Goal: Information Seeking & Learning: Check status

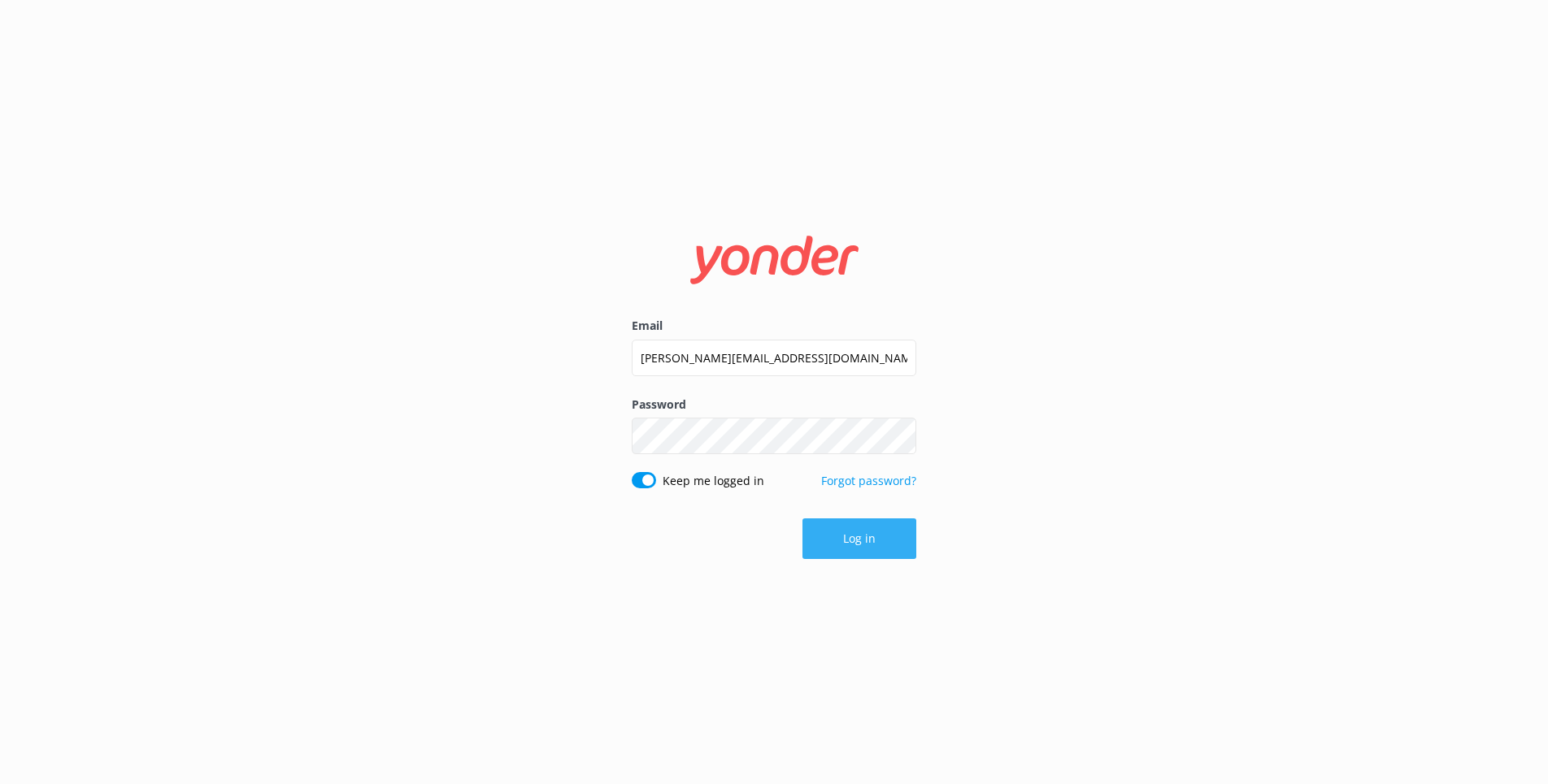
click at [866, 536] on button "Log in" at bounding box center [860, 538] width 114 height 40
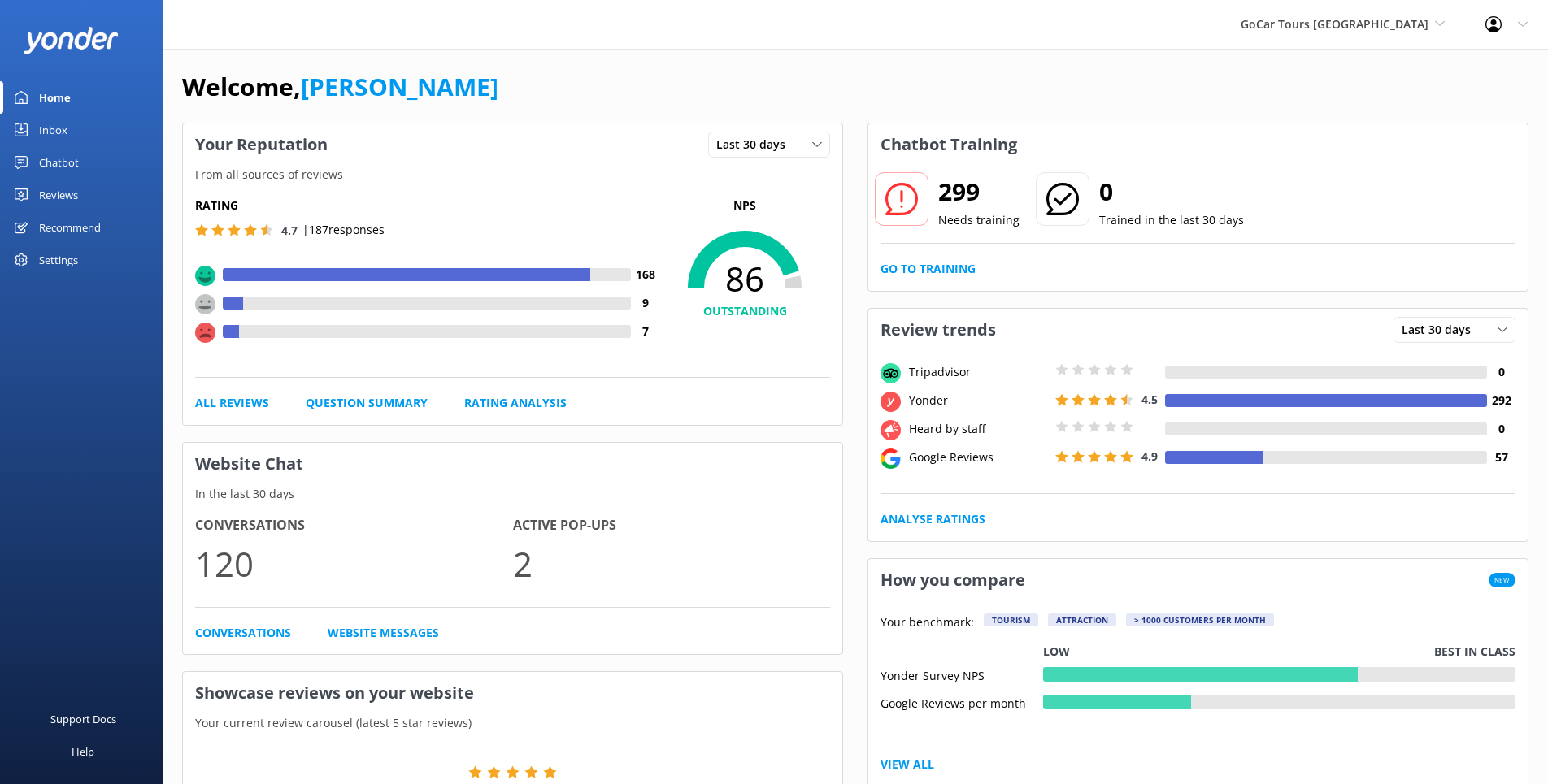
scroll to position [5, 0]
click at [1420, 22] on span "GoCar Tours [GEOGRAPHIC_DATA]" at bounding box center [1334, 25] width 188 height 16
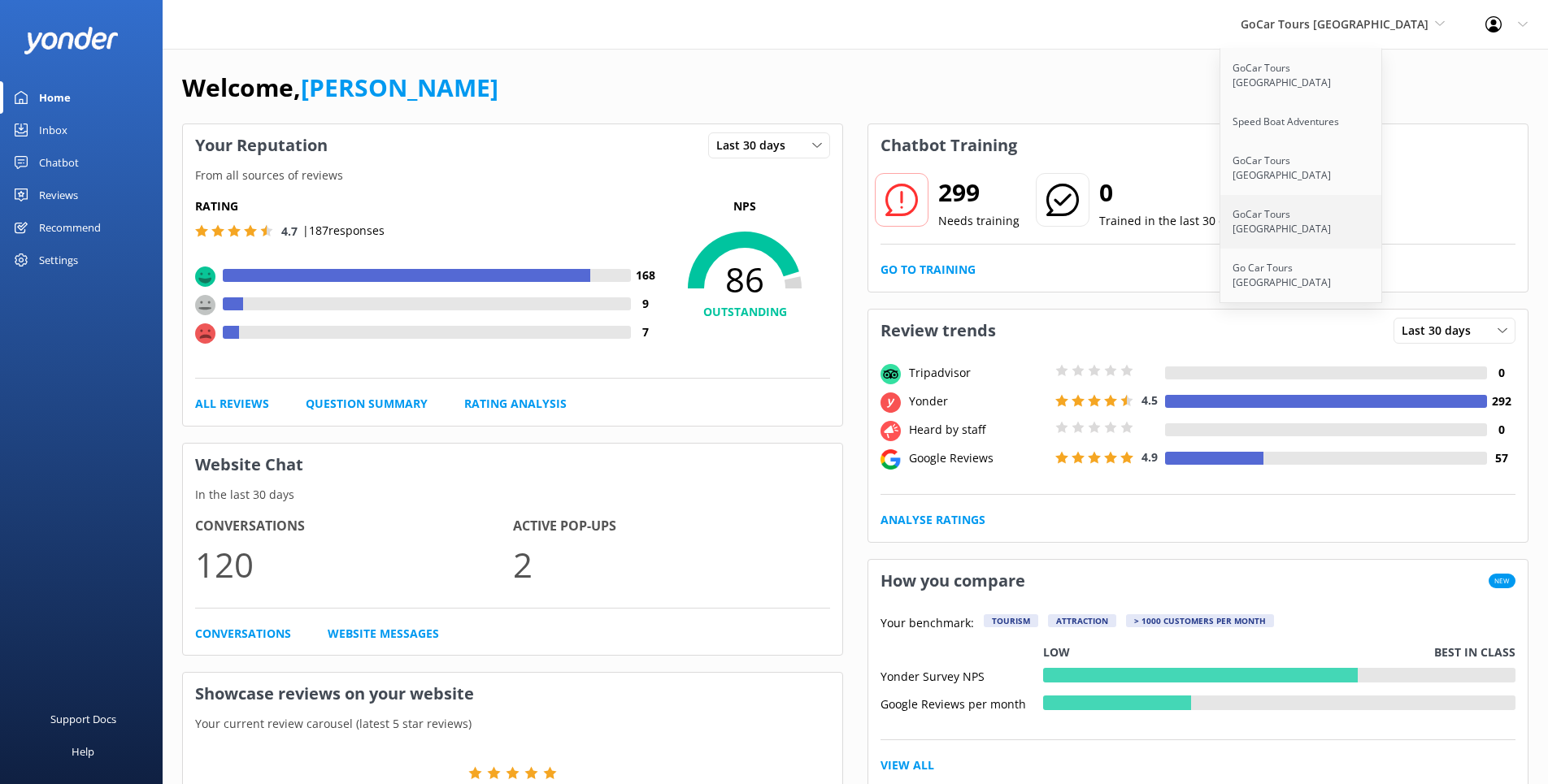
click at [1316, 195] on link "GoCar Tours [GEOGRAPHIC_DATA]" at bounding box center [1301, 221] width 162 height 54
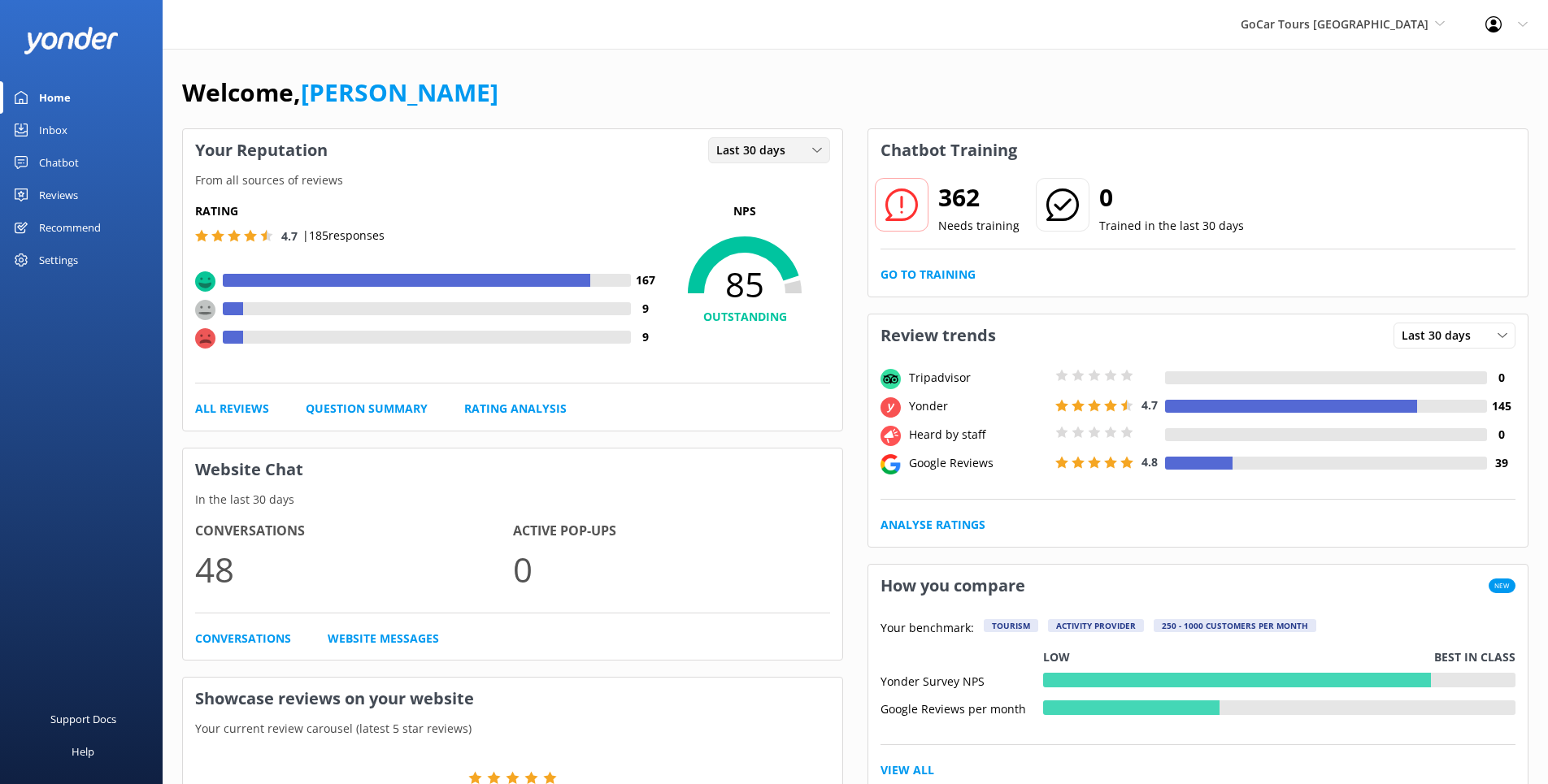
click at [807, 146] on div "Last 30 days" at bounding box center [770, 151] width 114 height 18
click at [783, 187] on link "Last 7 days" at bounding box center [781, 183] width 145 height 32
click at [795, 148] on div "Last 7 days" at bounding box center [770, 151] width 114 height 18
click at [764, 217] on div "Last 30 days" at bounding box center [746, 216] width 58 height 17
click at [810, 151] on div "Last 30 days" at bounding box center [770, 151] width 114 height 18
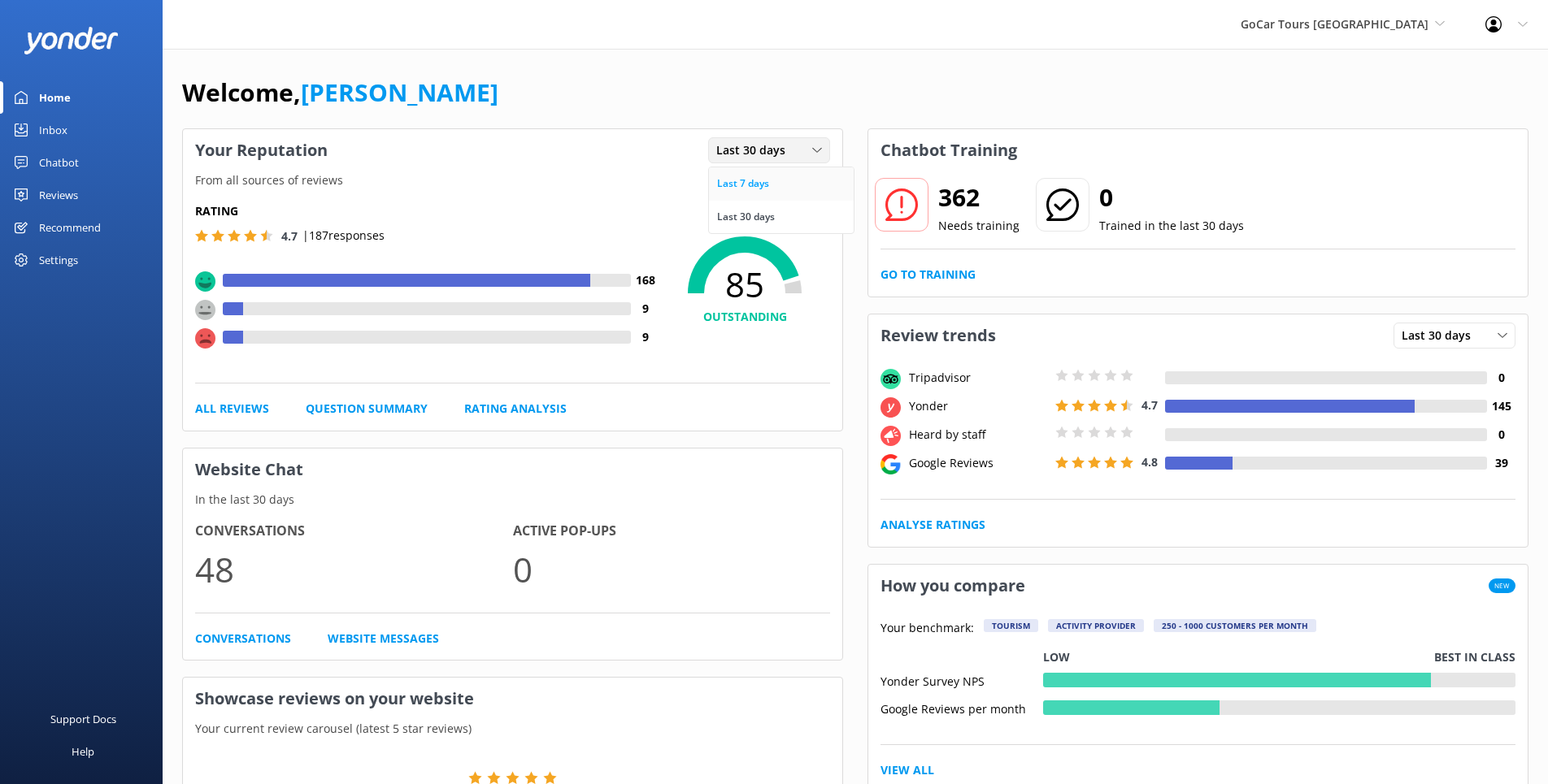
click at [797, 179] on link "Last 7 days" at bounding box center [781, 183] width 145 height 32
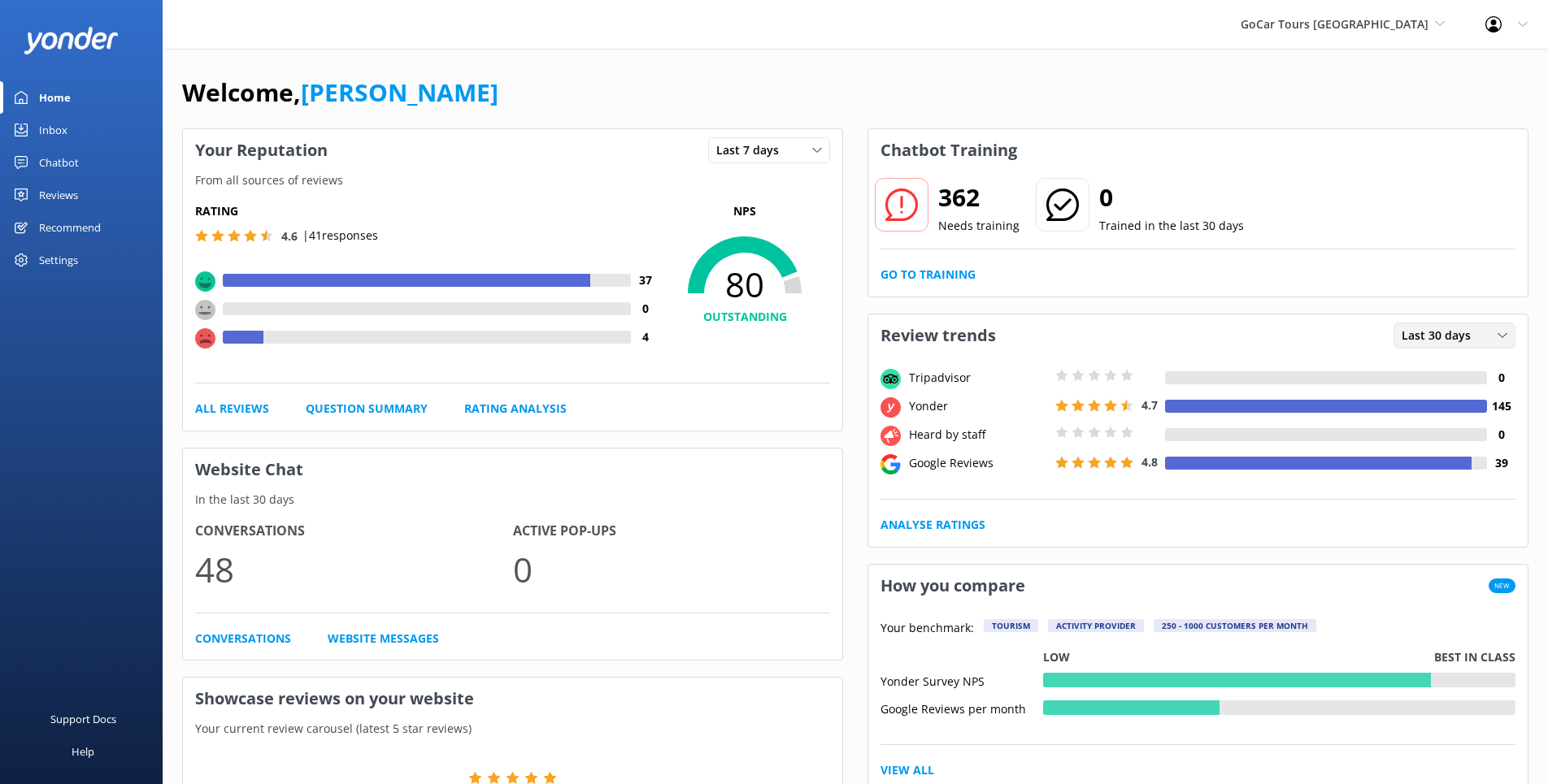
click at [1470, 336] on span "Last 30 days" at bounding box center [1442, 335] width 79 height 18
click at [1449, 368] on div "Last 7 days" at bounding box center [1428, 369] width 52 height 17
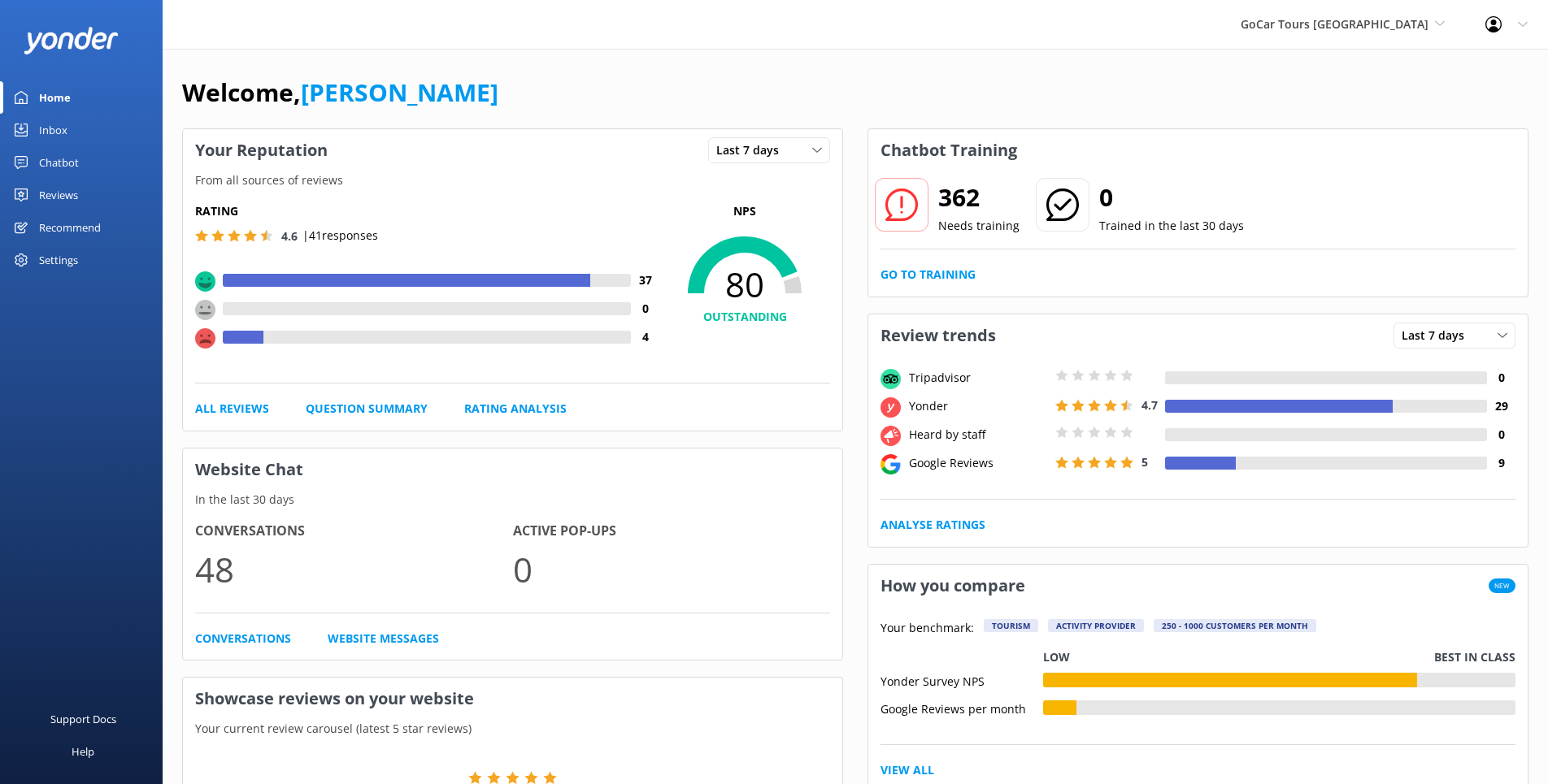
click at [69, 95] on div "Home" at bounding box center [55, 97] width 31 height 32
click at [802, 152] on div "Last 7 days" at bounding box center [770, 151] width 114 height 18
click at [784, 212] on link "Last 30 days" at bounding box center [781, 216] width 145 height 32
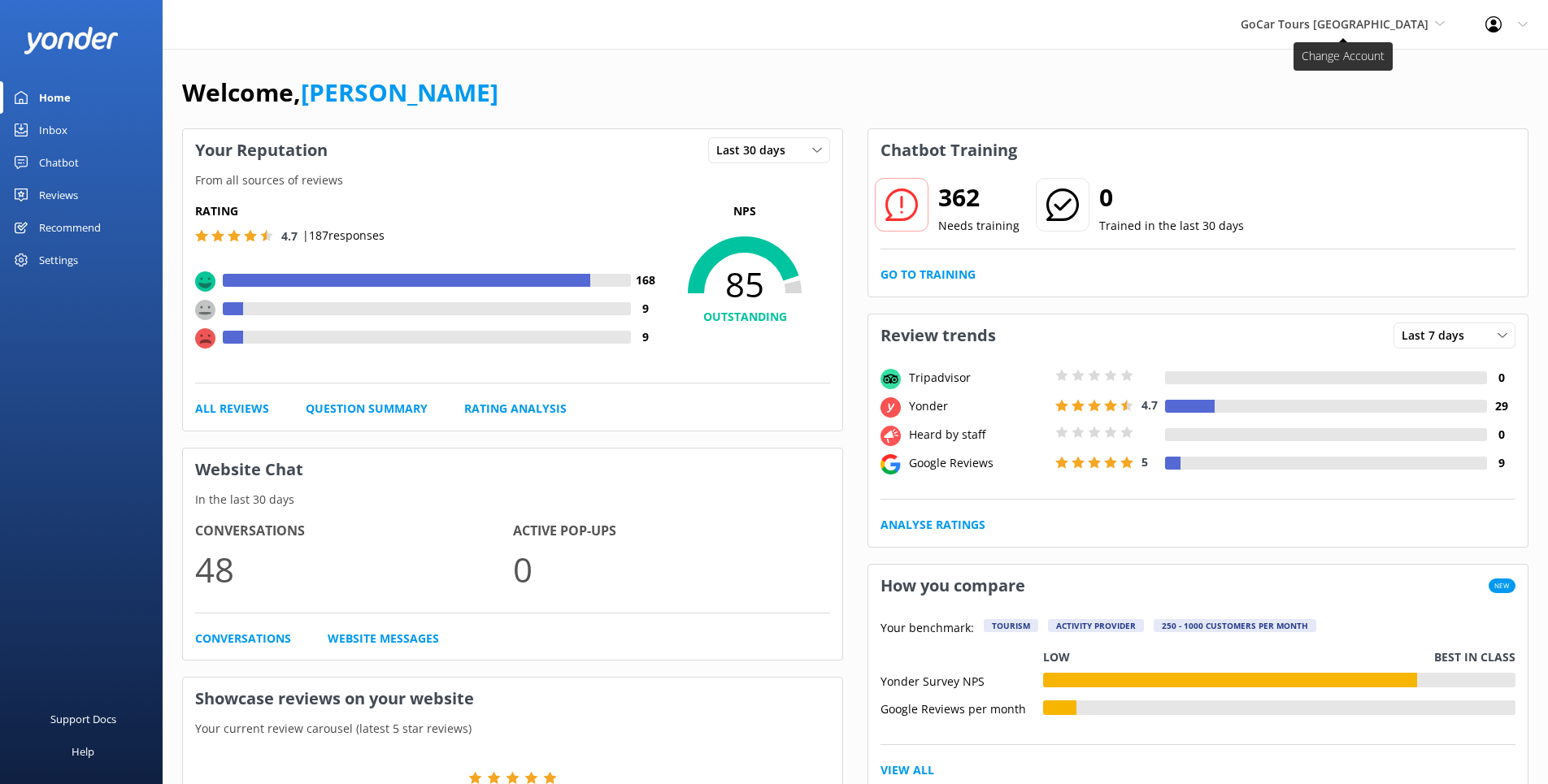
click at [1426, 28] on span "GoCar Tours [GEOGRAPHIC_DATA]" at bounding box center [1334, 25] width 188 height 16
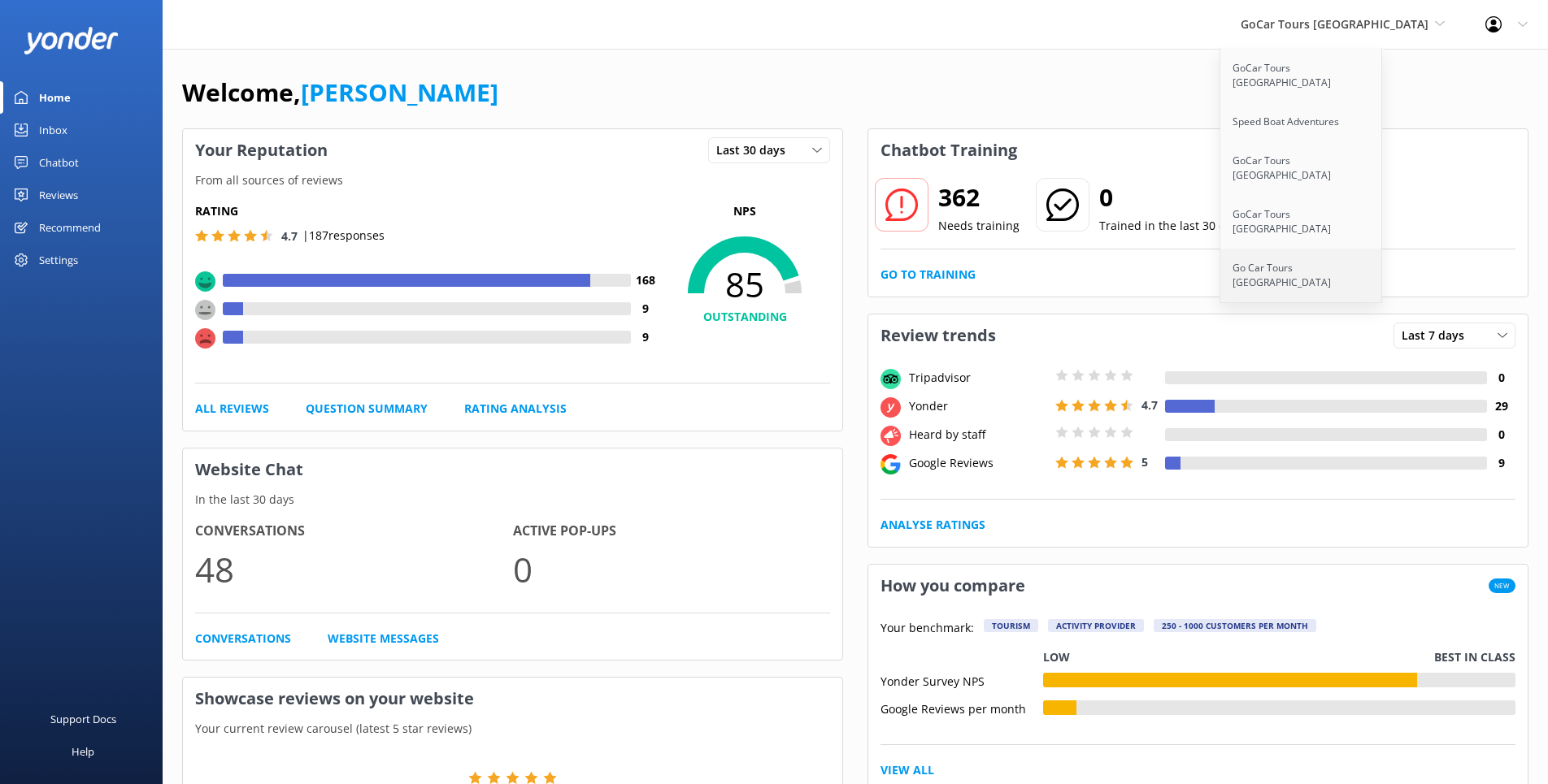
click at [1353, 249] on link "Go Car Tours [GEOGRAPHIC_DATA]" at bounding box center [1301, 275] width 162 height 54
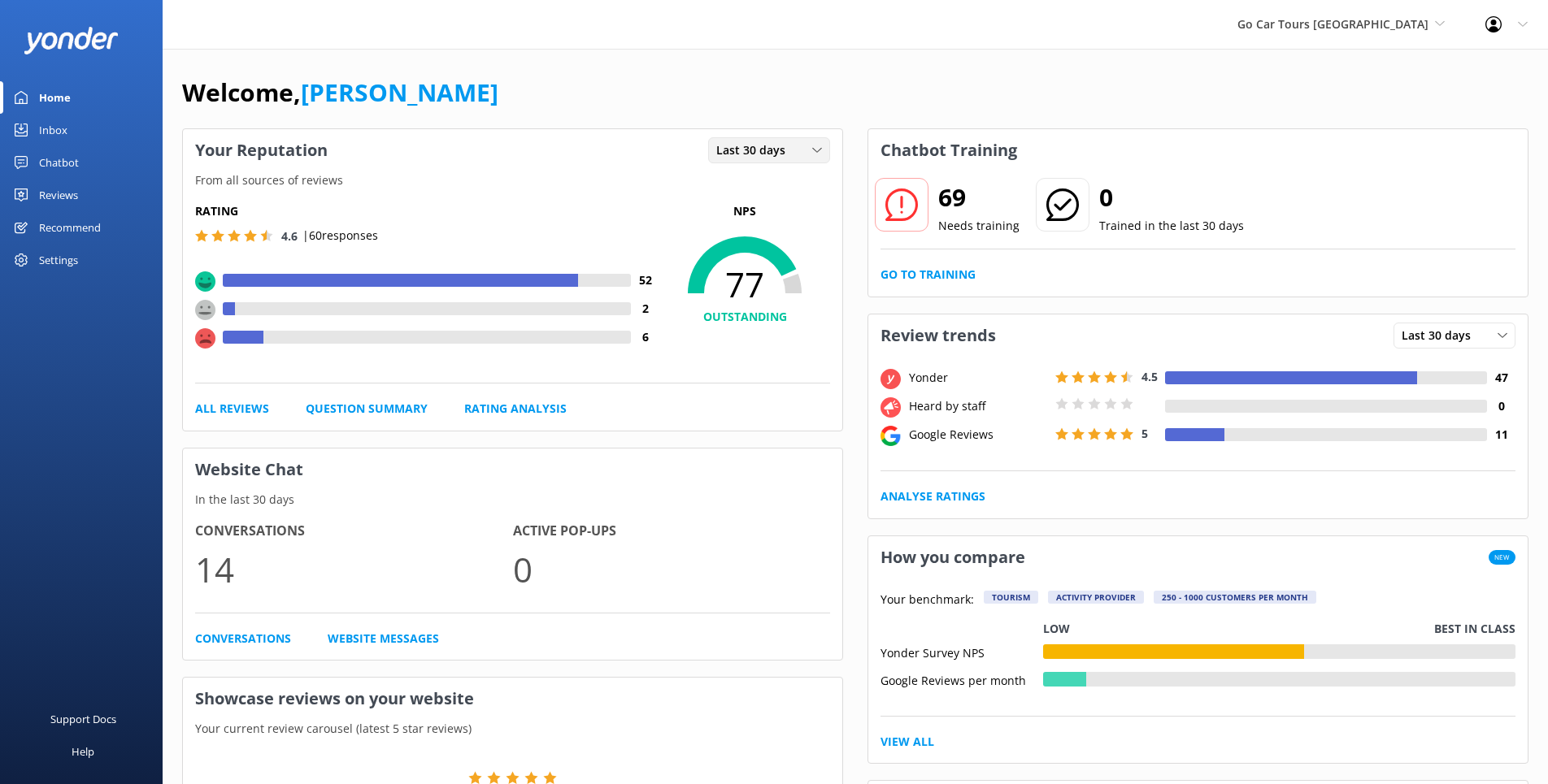
click at [818, 151] on use at bounding box center [816, 150] width 9 height 5
click at [793, 185] on link "Last 7 days" at bounding box center [781, 183] width 145 height 32
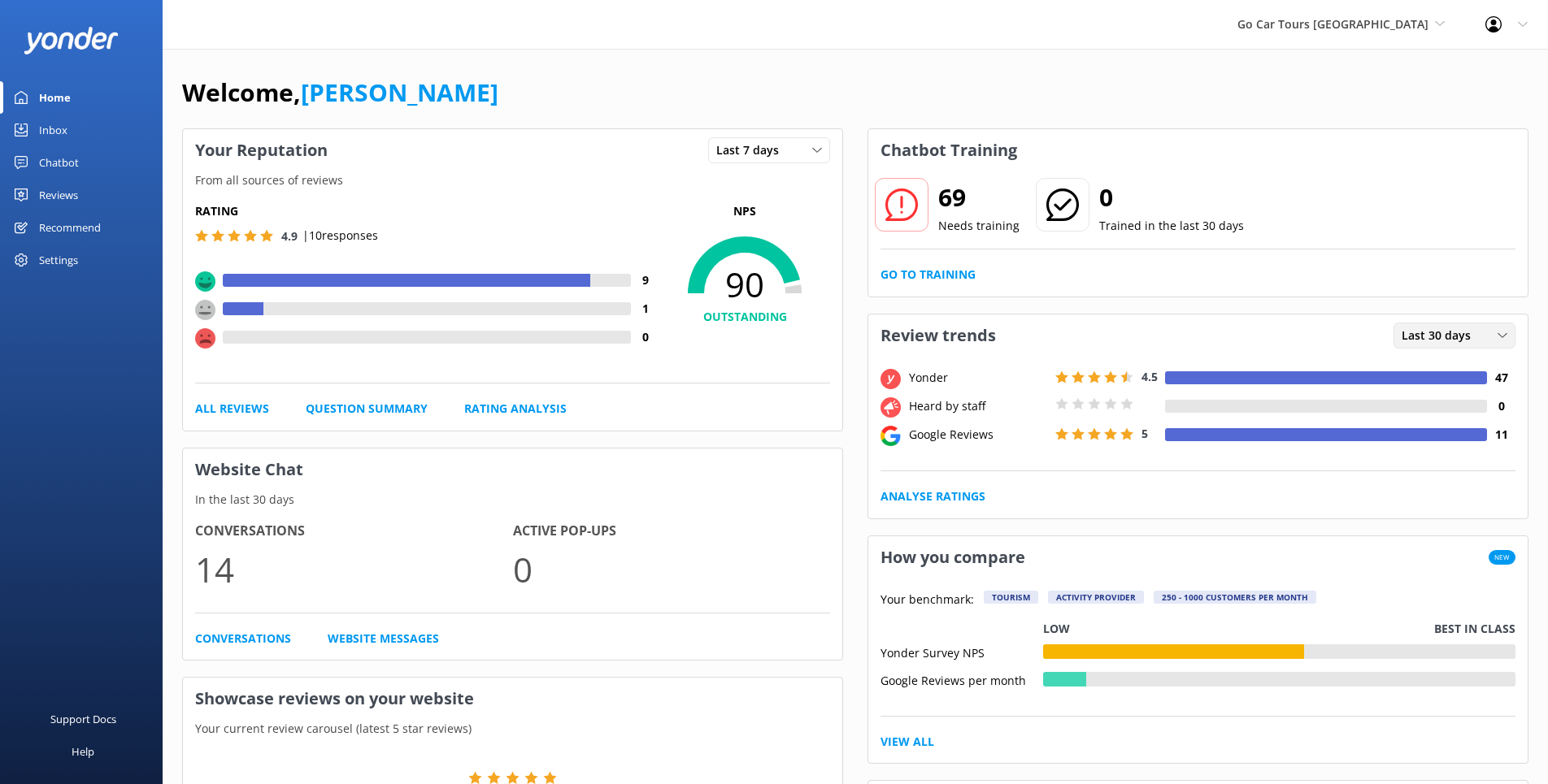
click at [1439, 339] on span "Last 30 days" at bounding box center [1442, 335] width 79 height 18
click at [1430, 367] on div "Last 7 days" at bounding box center [1428, 369] width 52 height 17
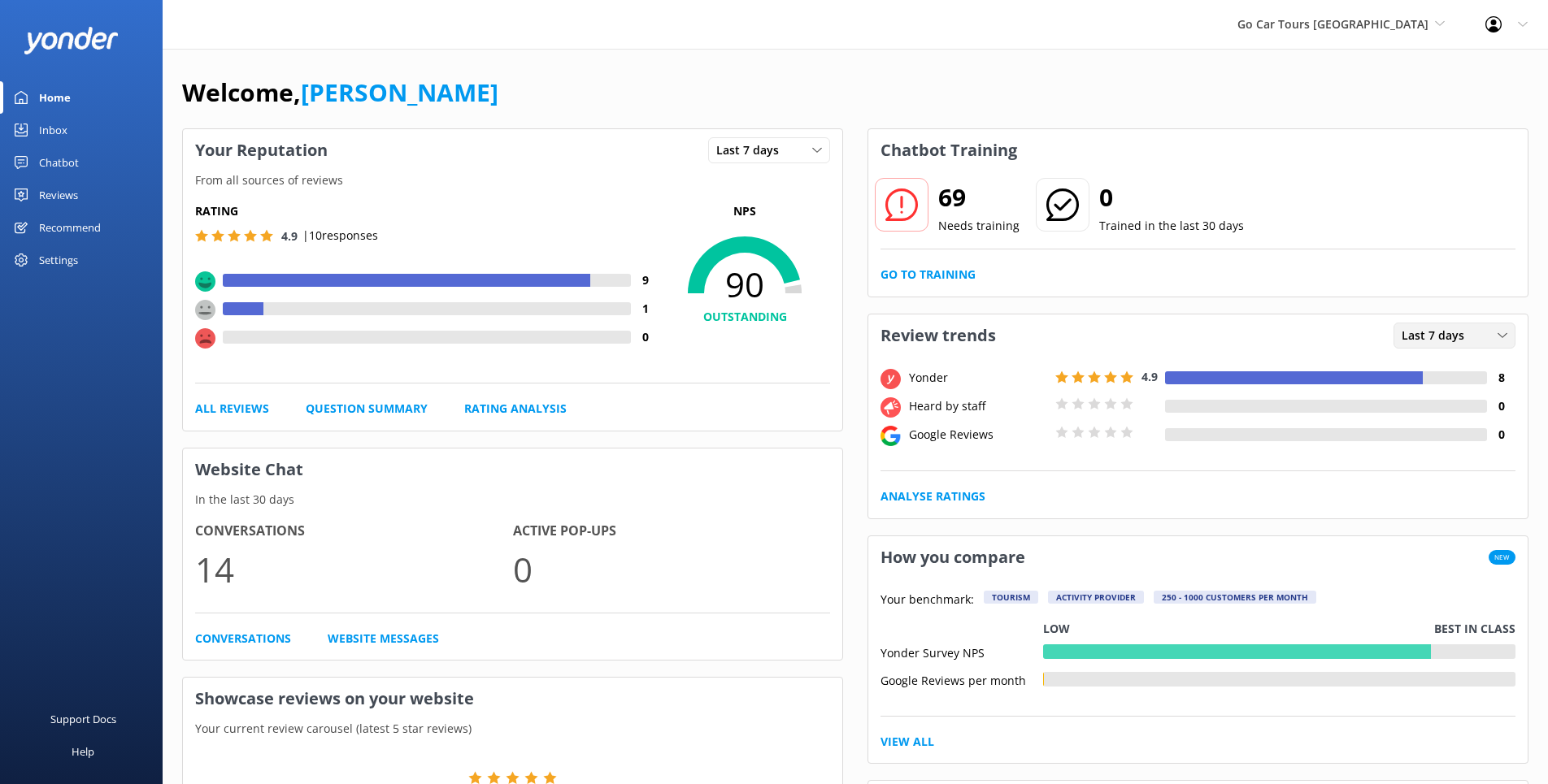
click at [1440, 339] on span "Last 7 days" at bounding box center [1439, 335] width 73 height 18
click at [1420, 401] on div "Last 30 days" at bounding box center [1431, 402] width 58 height 17
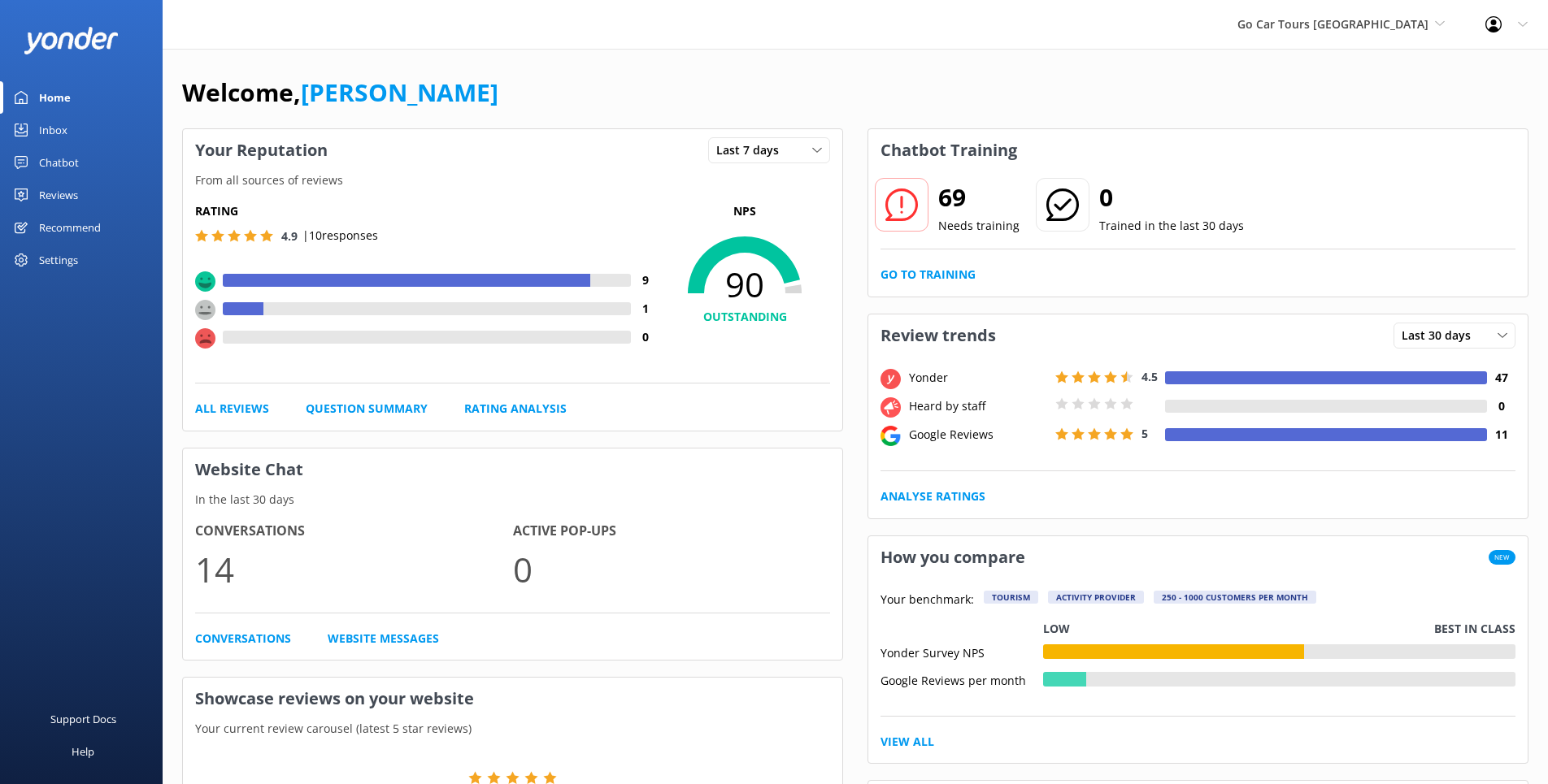
click at [81, 198] on link "Reviews" at bounding box center [81, 195] width 162 height 32
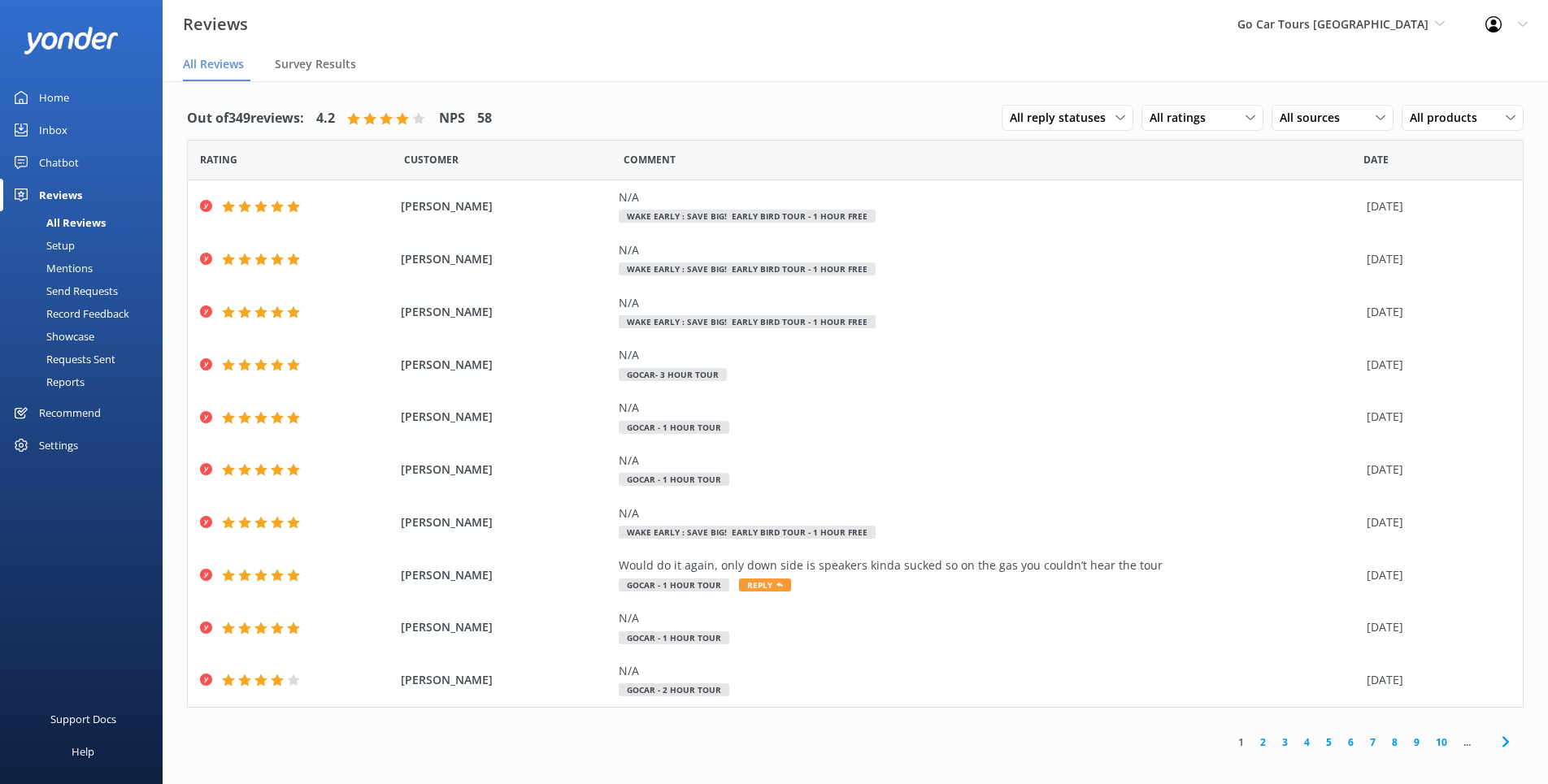
click at [78, 353] on div "Requests Sent" at bounding box center [62, 359] width 105 height 23
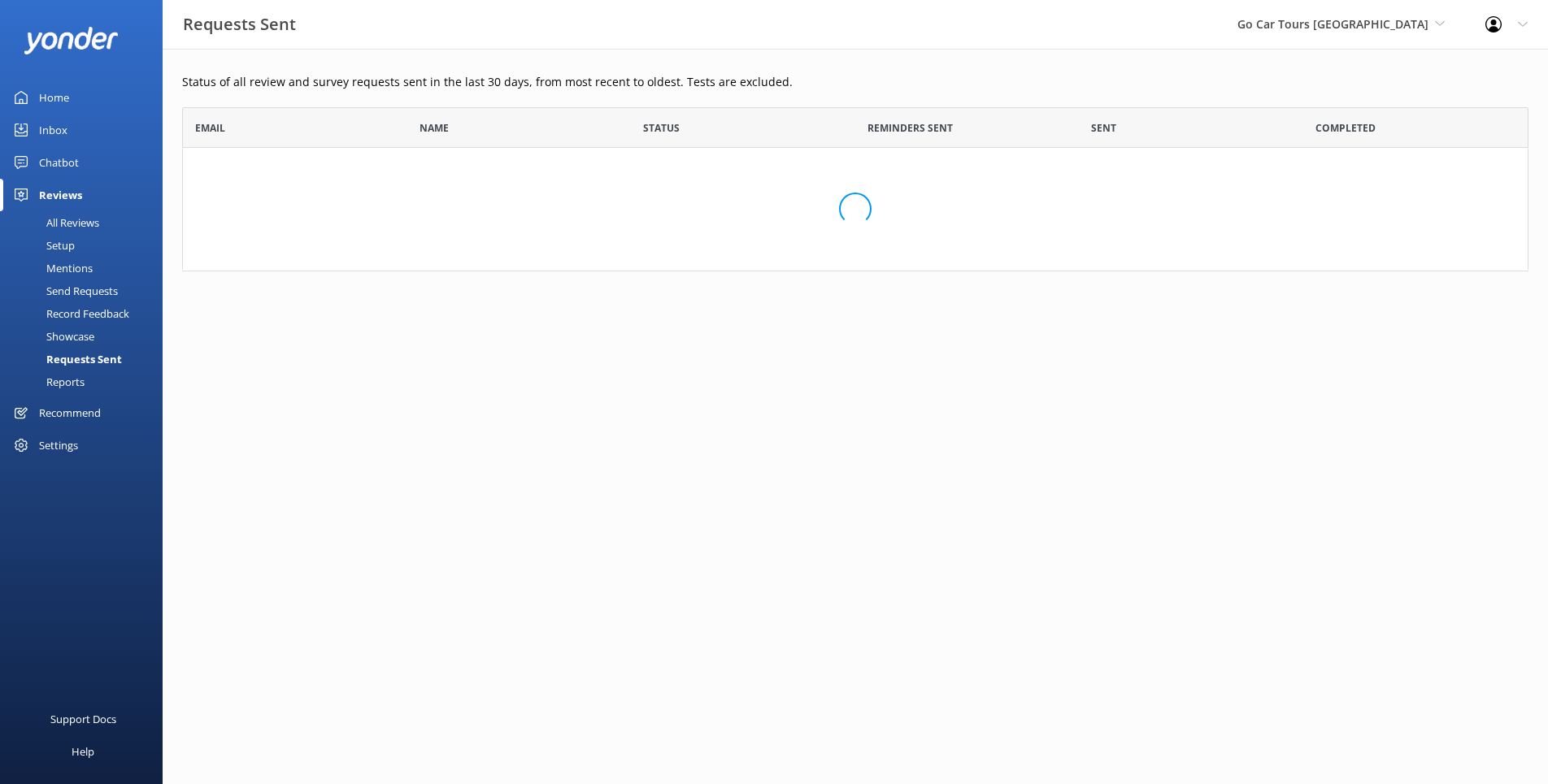
scroll to position [449, 1346]
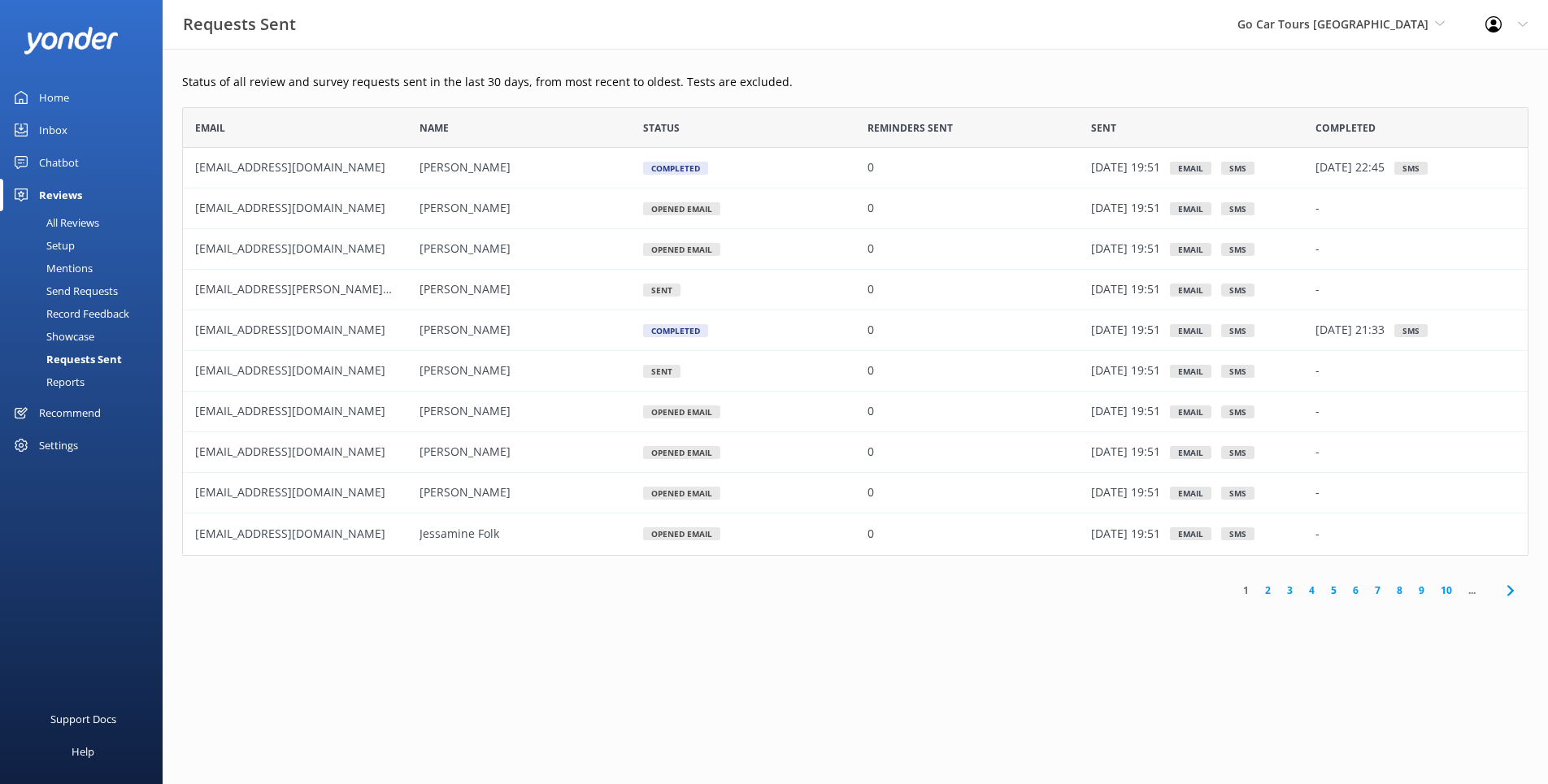
click at [87, 222] on div "All Reviews" at bounding box center [54, 222] width 90 height 23
